Goal: Information Seeking & Learning: Learn about a topic

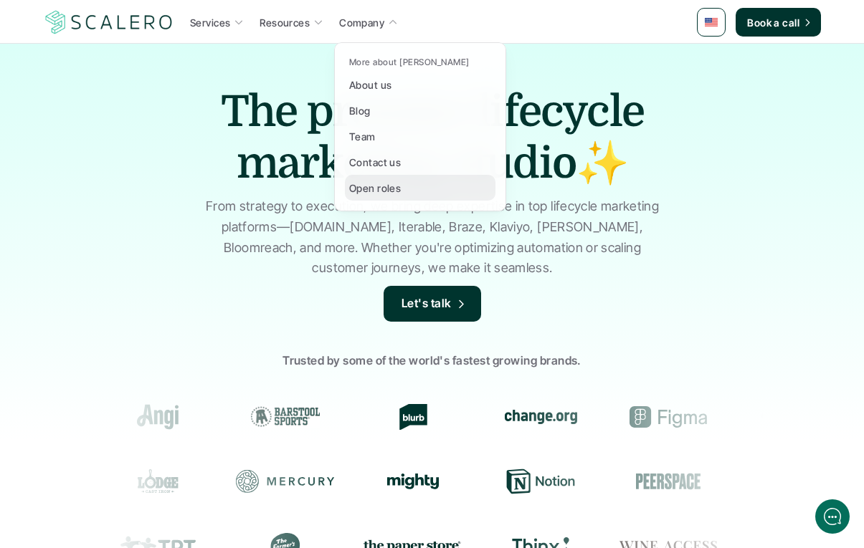
click at [371, 191] on p "Open roles" at bounding box center [375, 188] width 52 height 15
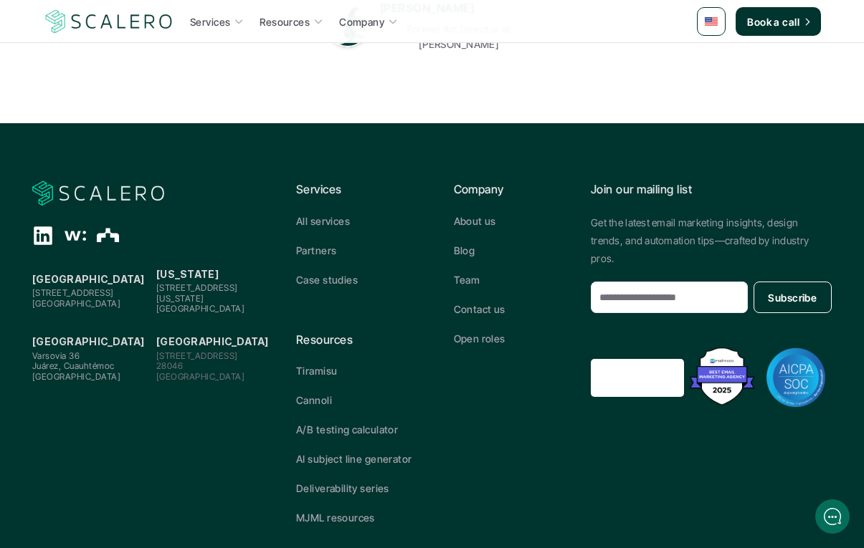
scroll to position [639, 0]
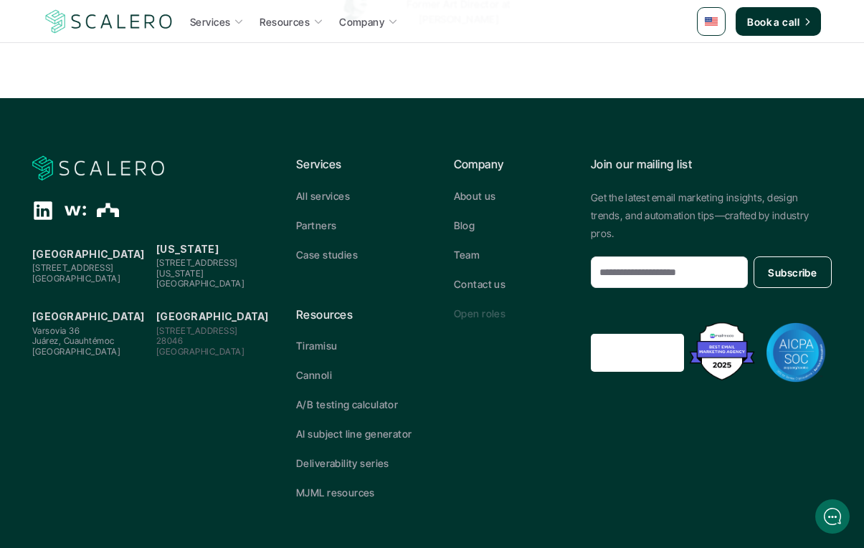
click at [467, 306] on p "Open roles" at bounding box center [480, 313] width 52 height 15
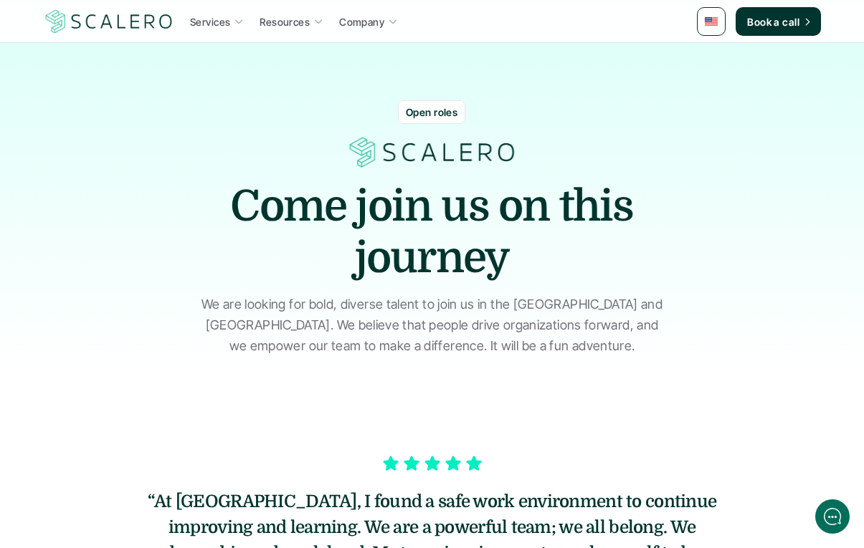
click at [443, 106] on p "Open roles" at bounding box center [432, 112] width 52 height 15
click at [431, 116] on p "Open roles" at bounding box center [432, 112] width 52 height 15
click at [405, 203] on h1 "Come join us on this journey" at bounding box center [432, 232] width 430 height 103
click at [427, 115] on p "Open roles" at bounding box center [432, 112] width 52 height 15
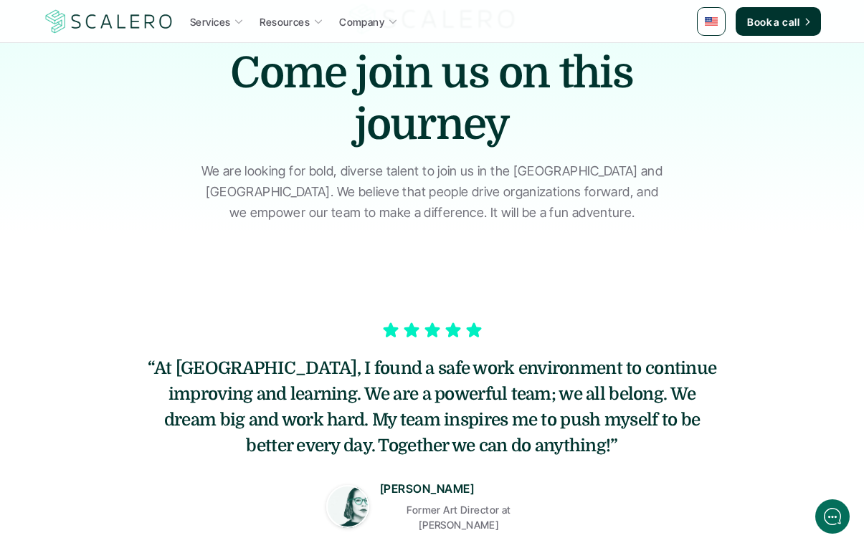
scroll to position [132, 0]
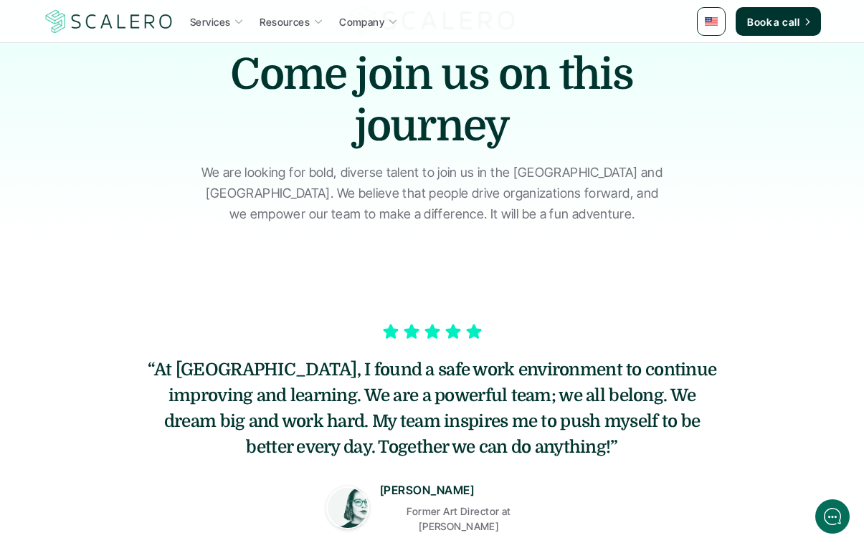
click at [459, 216] on p "We are looking for bold, diverse talent to join us in the [GEOGRAPHIC_DATA] and…" at bounding box center [432, 194] width 466 height 62
click at [427, 132] on h1 "Come join us on this journey" at bounding box center [432, 100] width 430 height 103
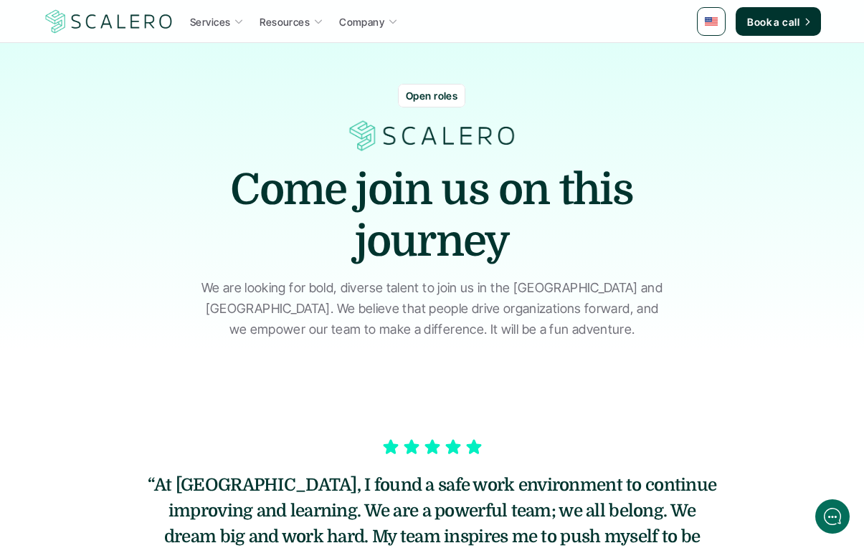
scroll to position [0, 0]
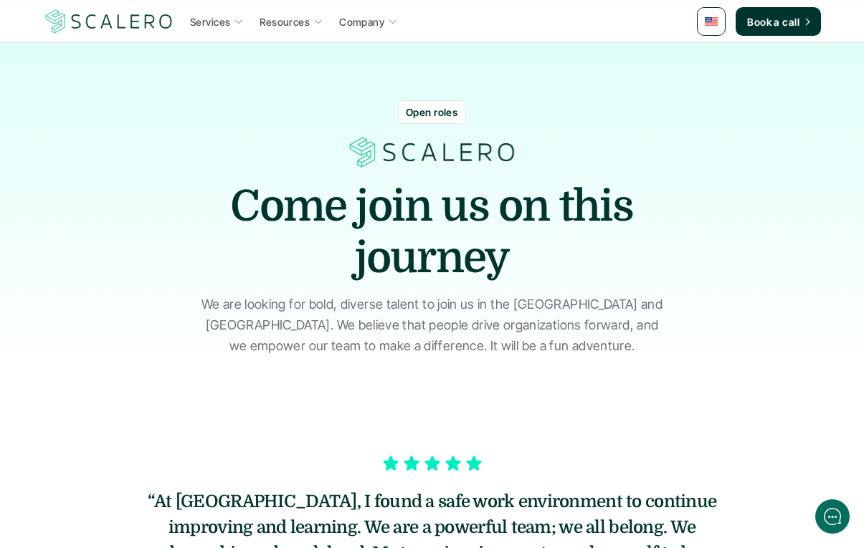
click at [420, 154] on img at bounding box center [432, 152] width 172 height 35
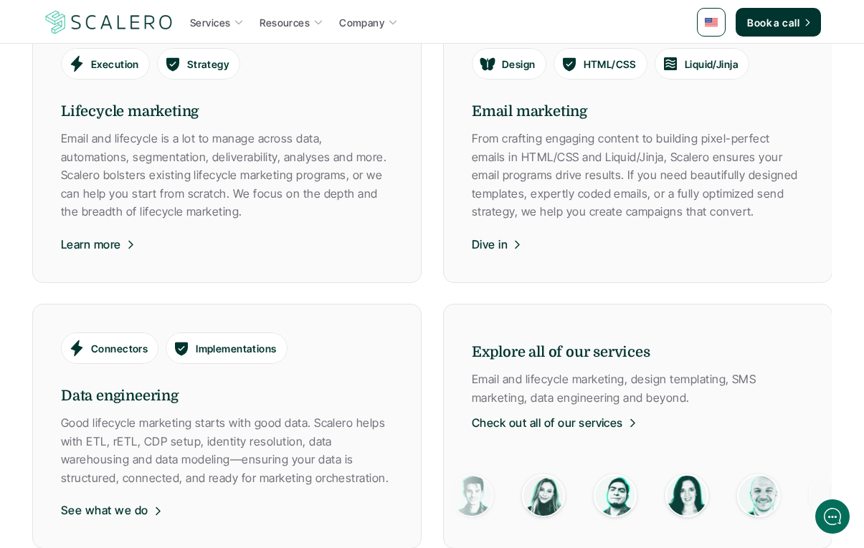
scroll to position [895, 0]
